Goal: Task Accomplishment & Management: Complete application form

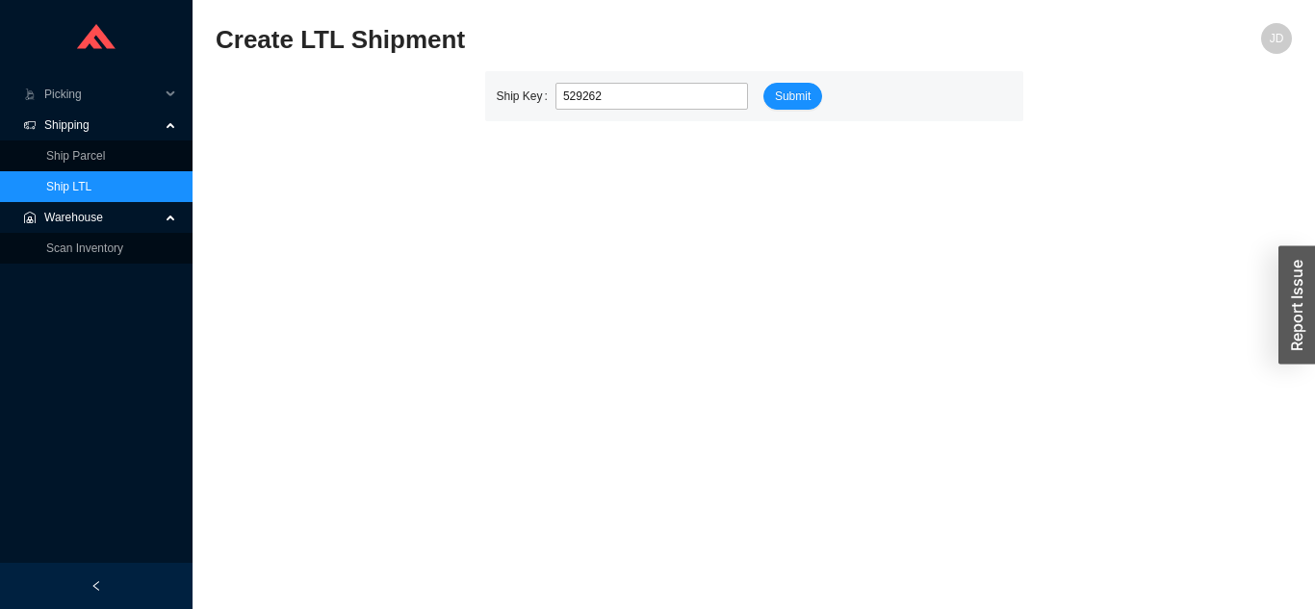
type input "529262"
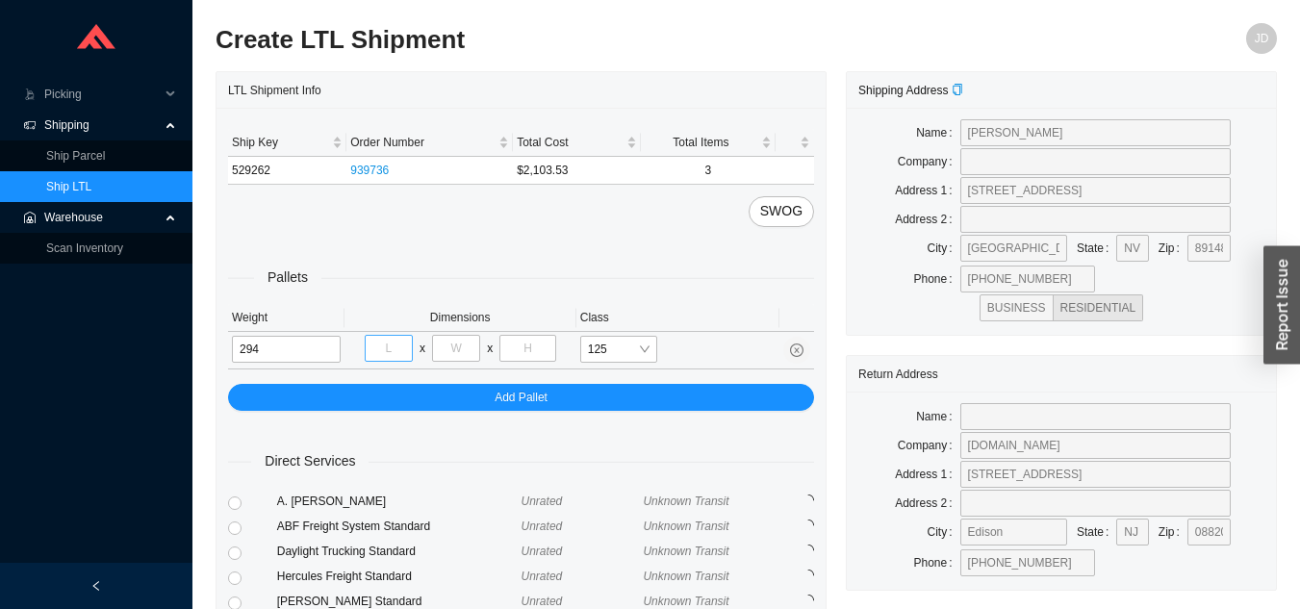
type input "294"
click at [396, 355] on input "tel" at bounding box center [389, 348] width 48 height 27
type input "35"
click at [450, 345] on input "tel" at bounding box center [456, 348] width 48 height 27
type input "70"
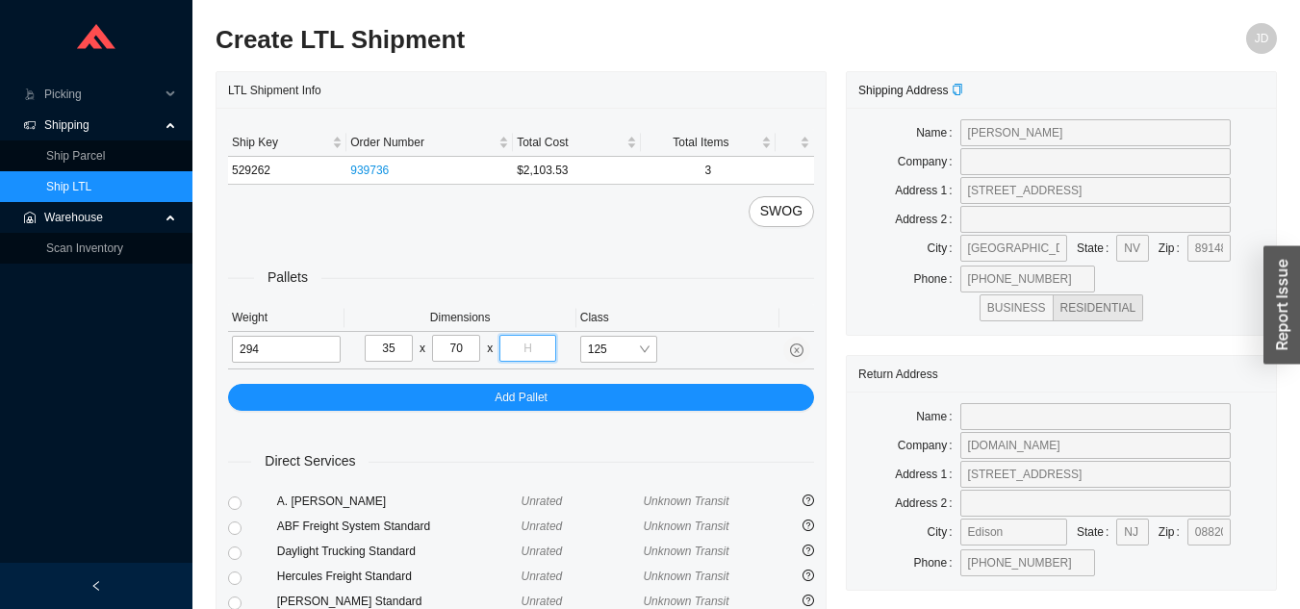
click at [535, 350] on input "tel" at bounding box center [527, 348] width 56 height 27
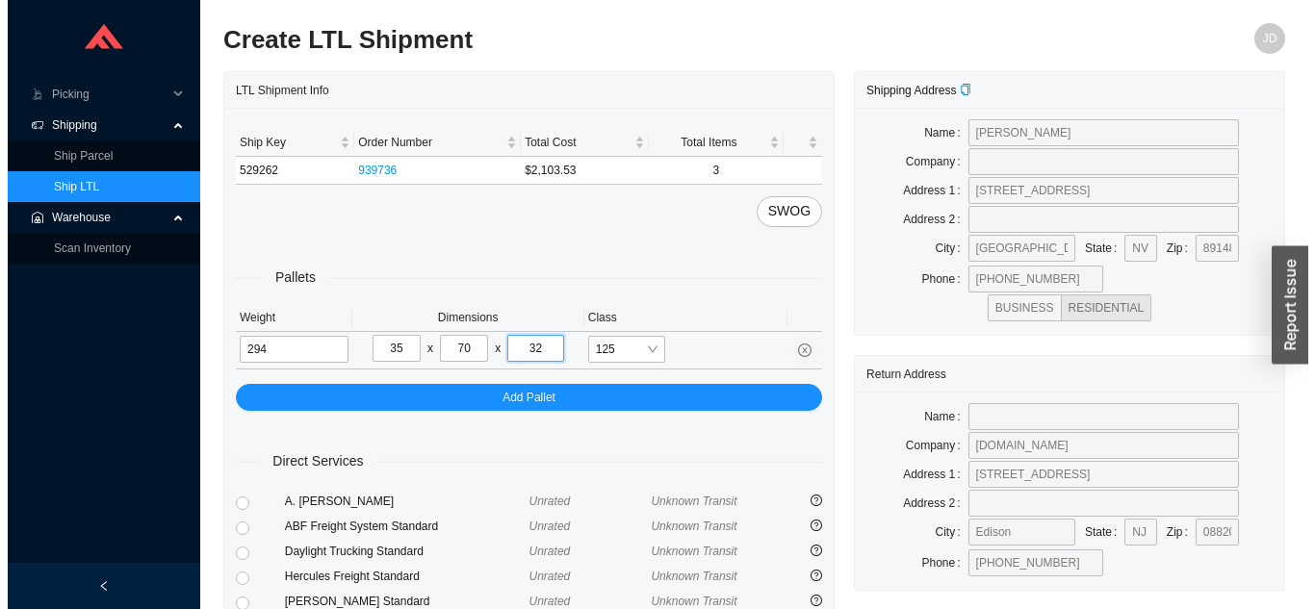
scroll to position [234, 0]
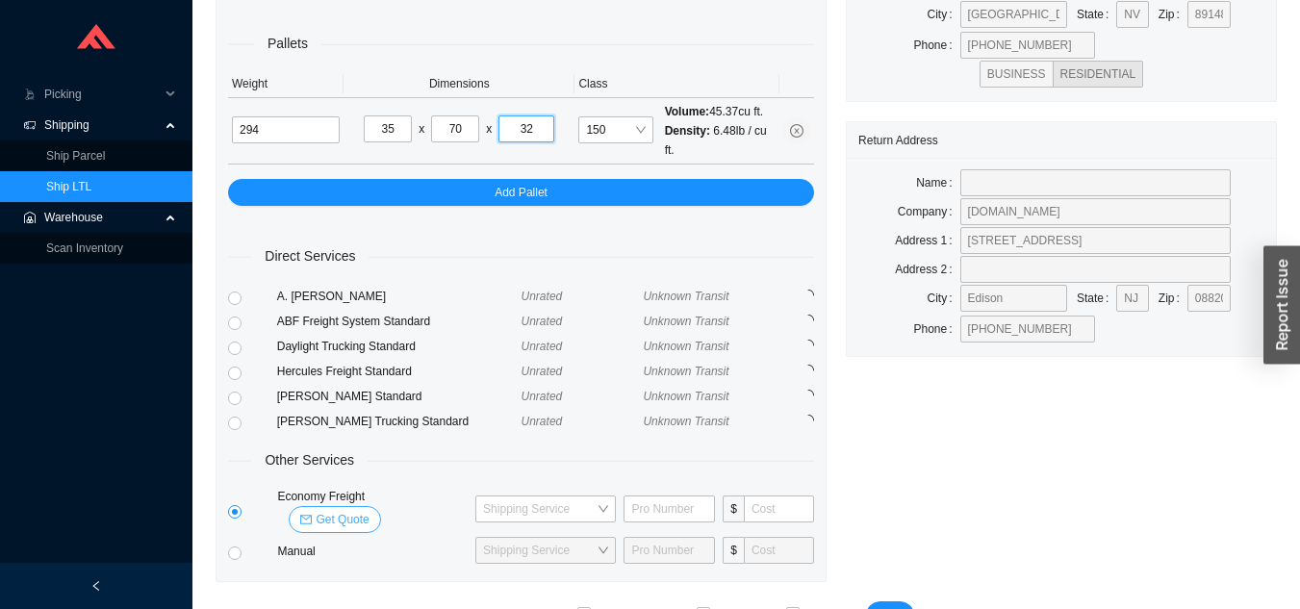
type input "32"
click at [369, 510] on span "Get Quote" at bounding box center [342, 519] width 53 height 19
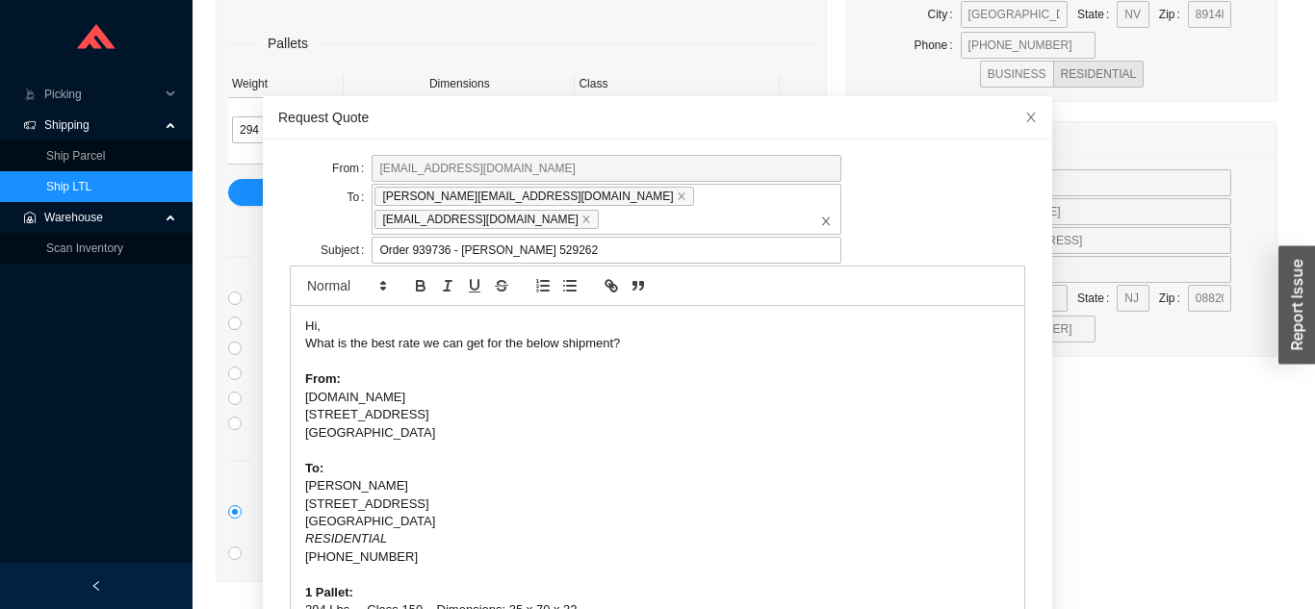
scroll to position [51, 0]
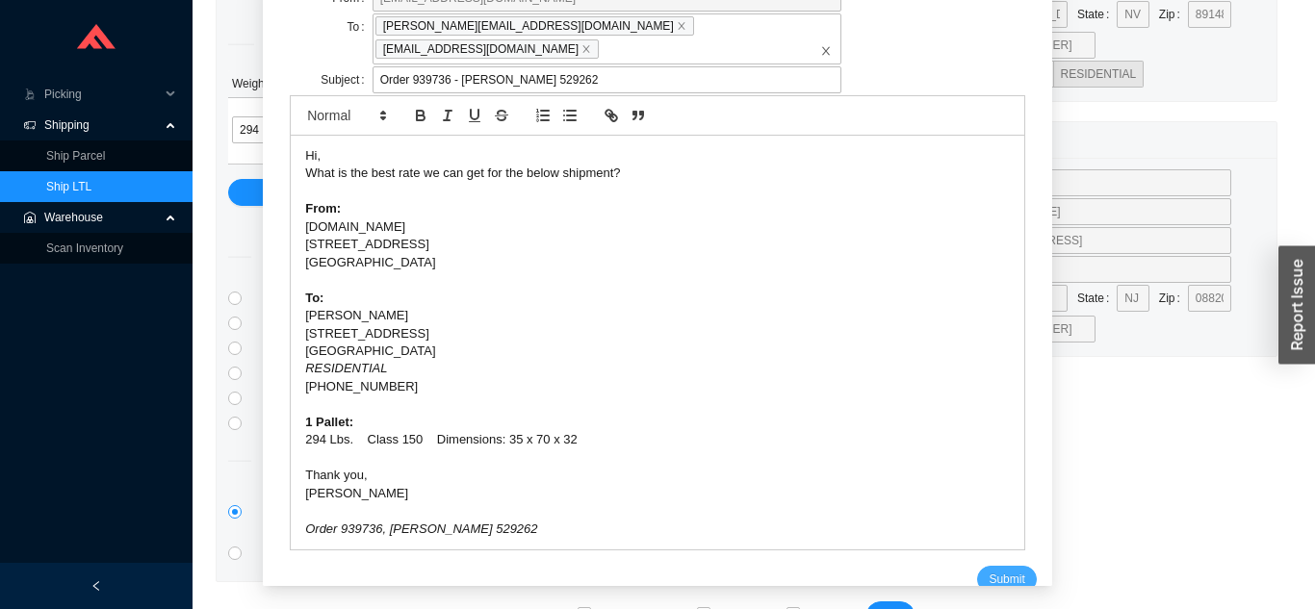
click at [977, 570] on button "Submit" at bounding box center [1006, 579] width 59 height 27
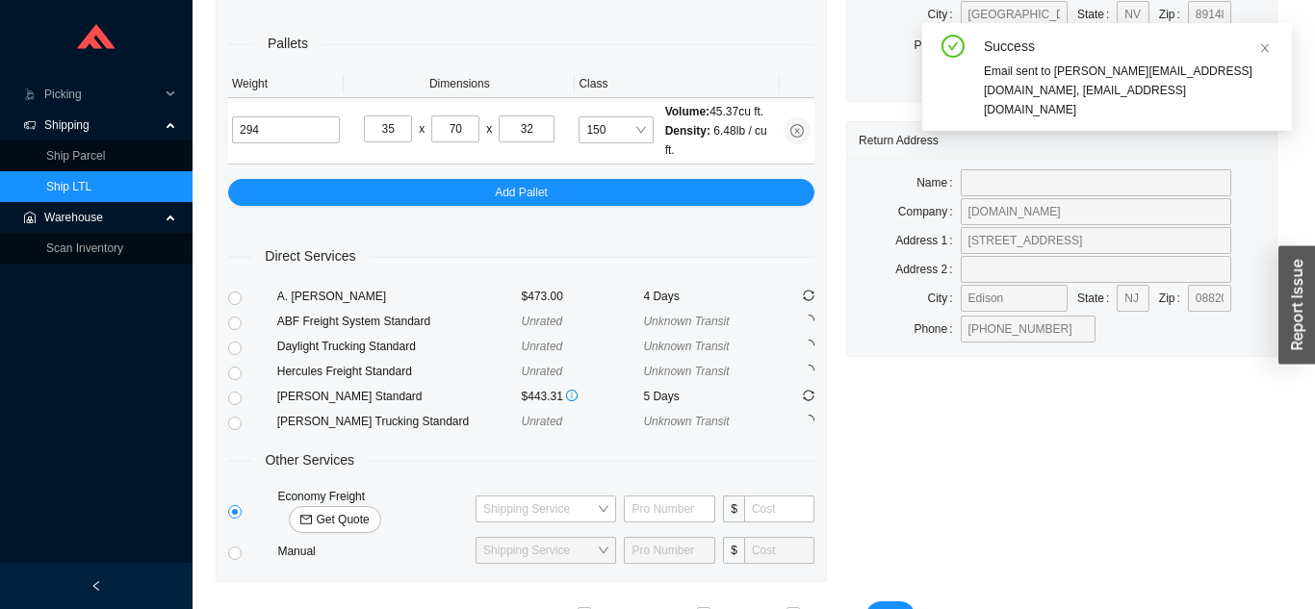
scroll to position [23, 0]
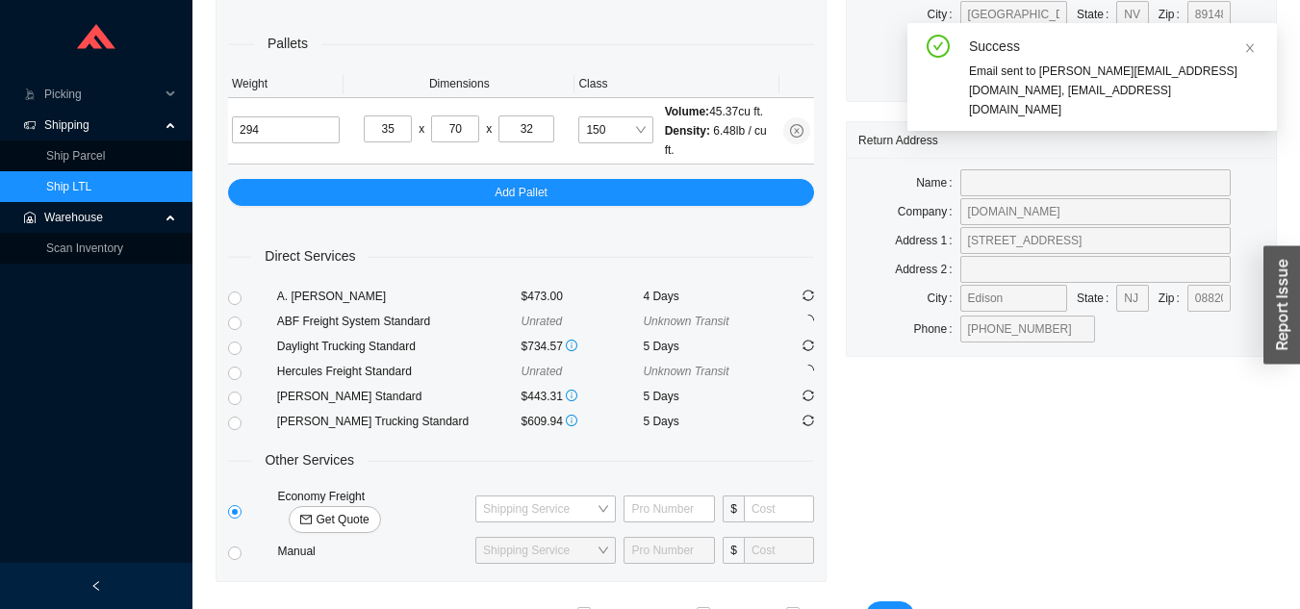
click at [369, 510] on span "Get Quote" at bounding box center [342, 519] width 53 height 19
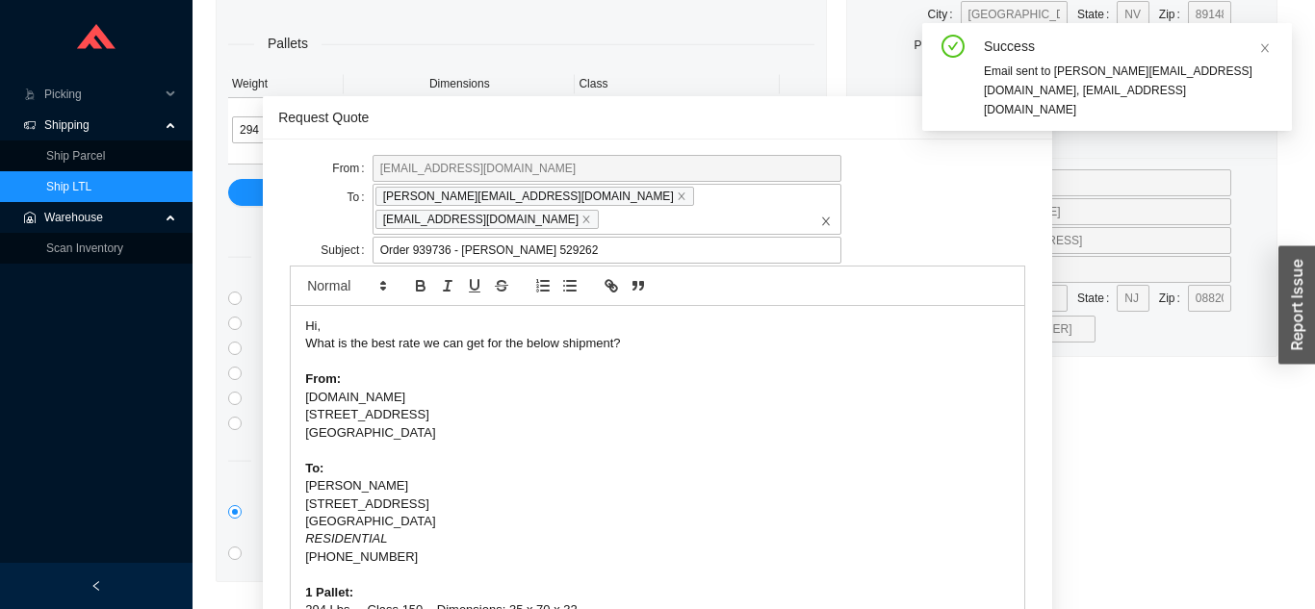
scroll to position [51, 0]
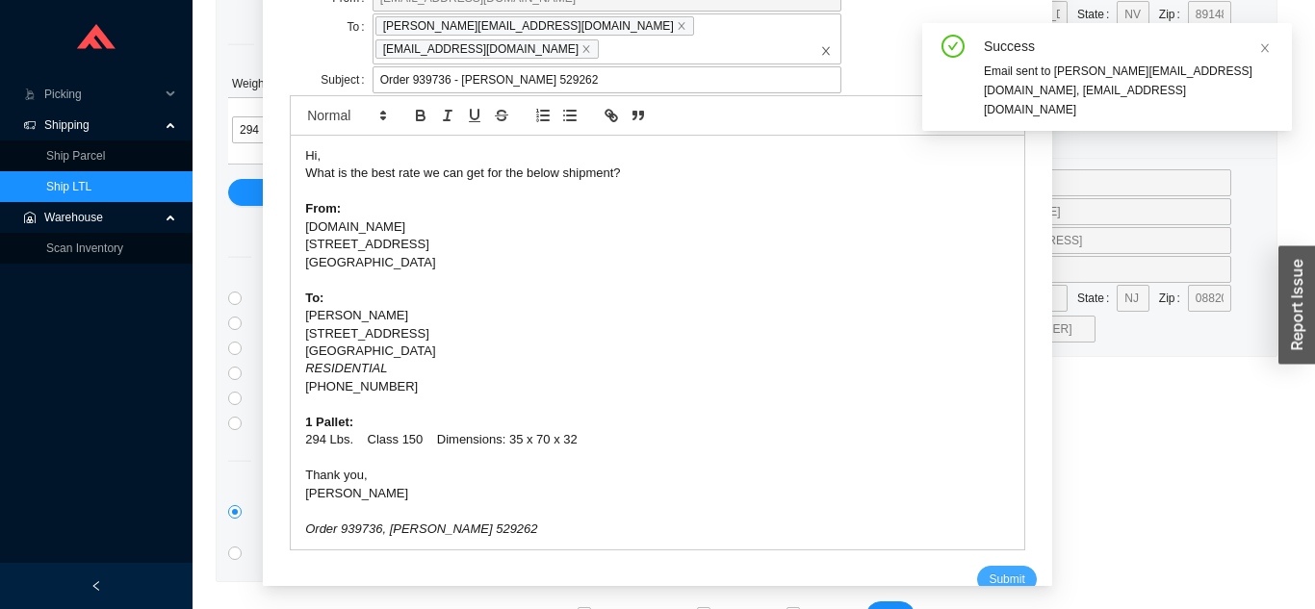
click at [988, 570] on span "Submit" at bounding box center [1006, 579] width 36 height 19
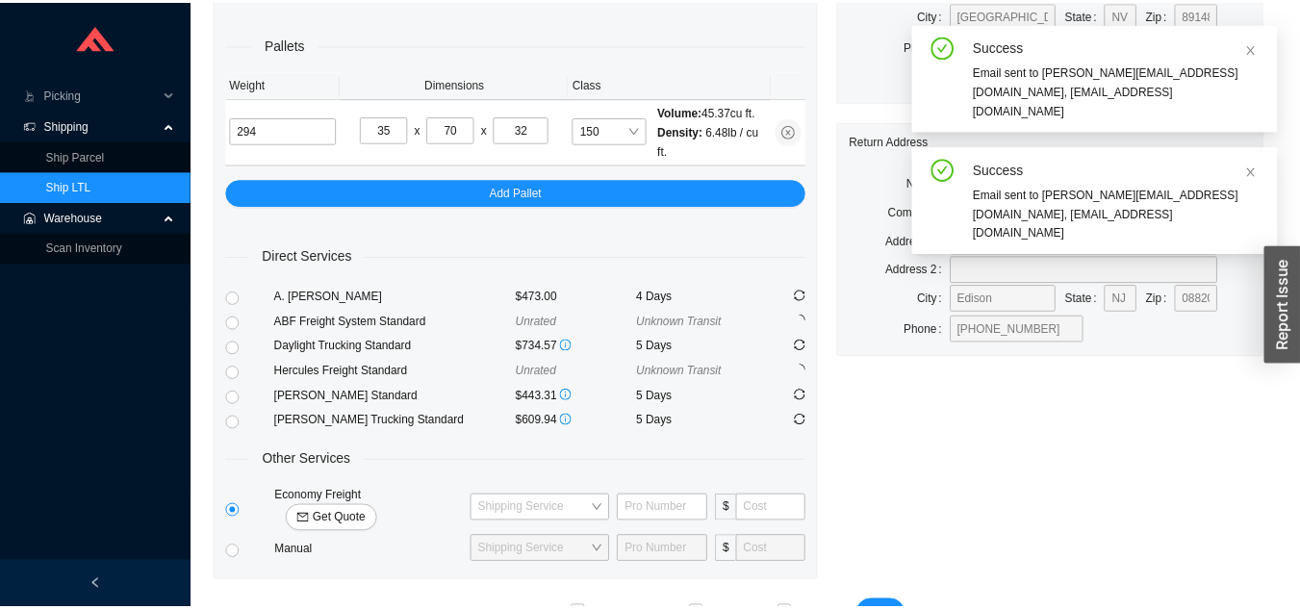
scroll to position [23, 0]
